Goal: Communication & Community: Connect with others

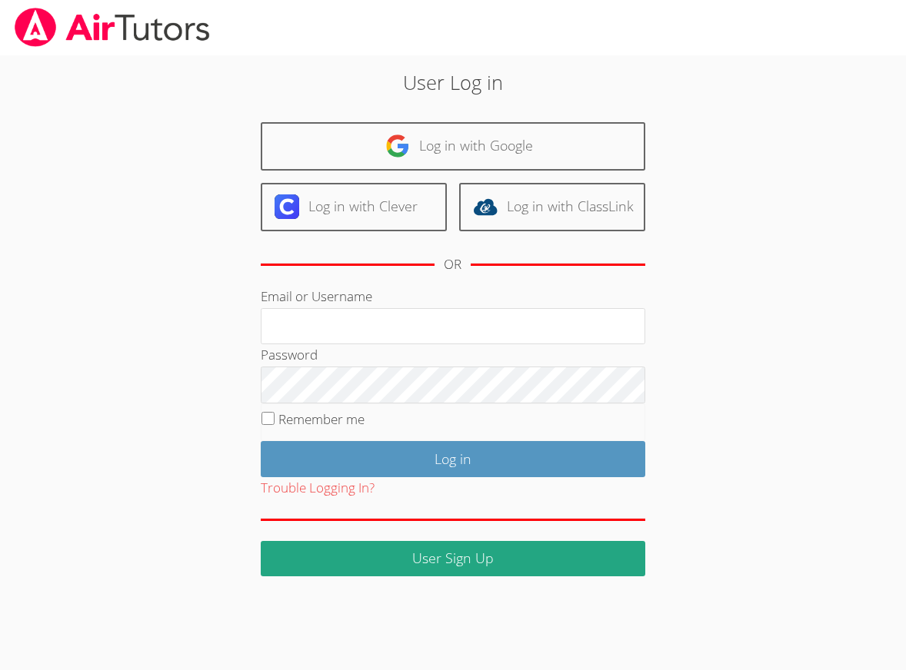
type input "[EMAIL_ADDRESS][DOMAIN_NAME]"
click at [270, 417] on input "Remember me" at bounding box center [267, 418] width 13 height 13
checkbox input "true"
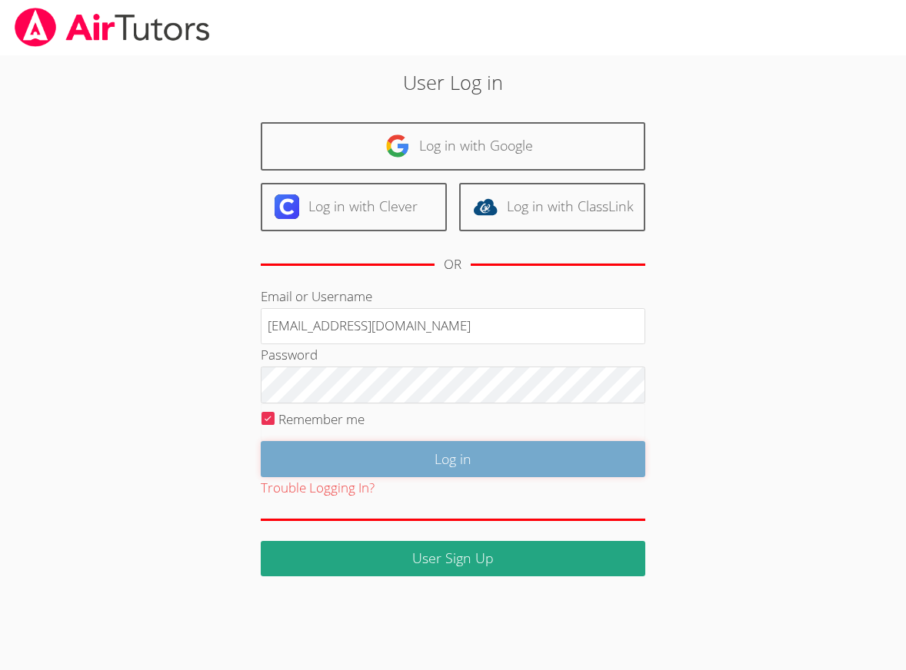
click at [439, 462] on input "Log in" at bounding box center [453, 459] width 384 height 36
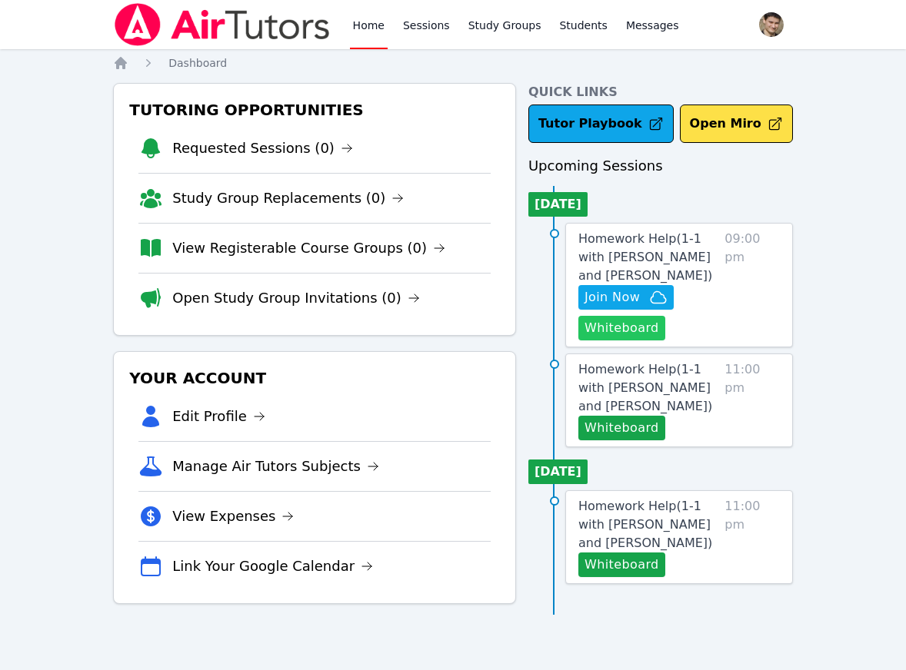
click at [621, 328] on button "Whiteboard" at bounding box center [621, 328] width 87 height 25
click at [365, 27] on link "Home" at bounding box center [369, 24] width 38 height 49
click at [581, 29] on link "Students" at bounding box center [583, 24] width 54 height 49
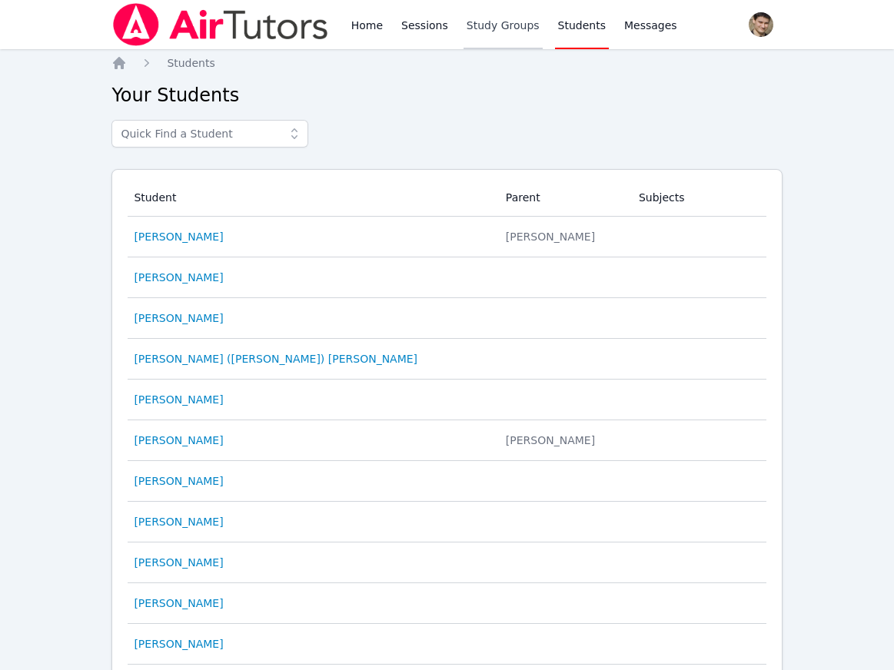
click at [469, 34] on link "Study Groups" at bounding box center [503, 24] width 79 height 49
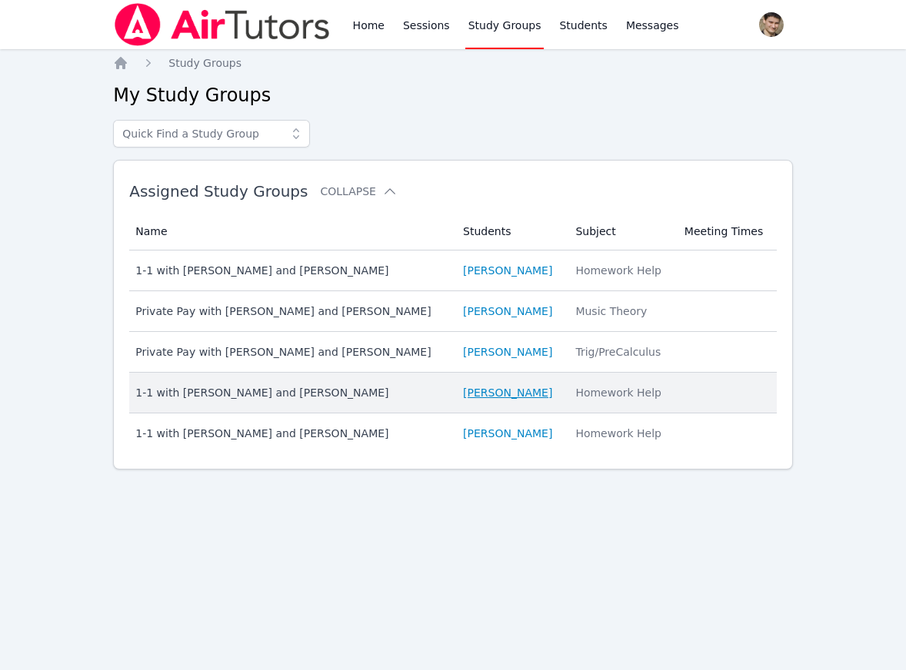
click at [499, 392] on link "[PERSON_NAME]" at bounding box center [507, 392] width 89 height 15
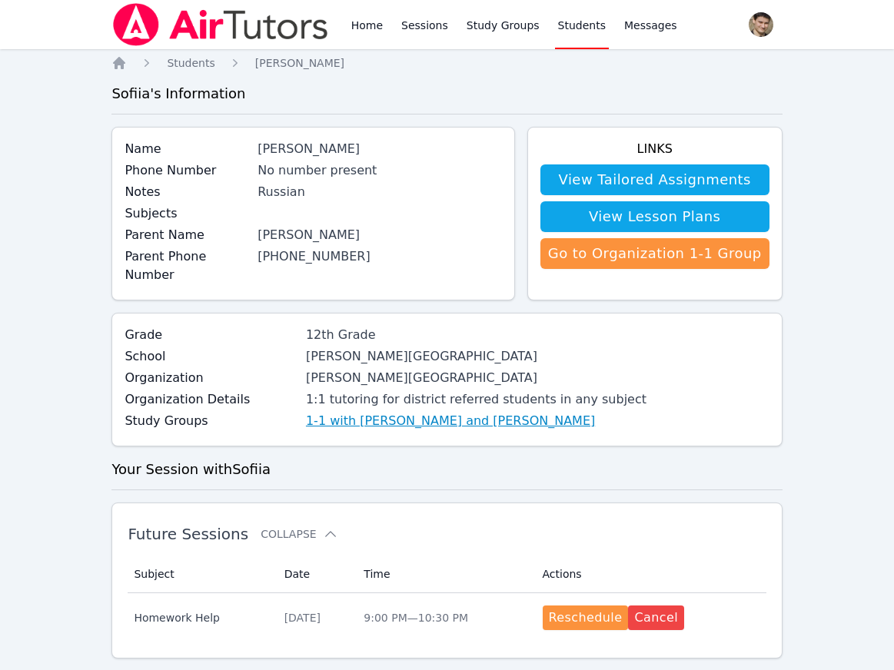
click at [374, 412] on link "1-1 with [PERSON_NAME] and [PERSON_NAME]" at bounding box center [450, 421] width 289 height 18
